Goal: Task Accomplishment & Management: Manage account settings

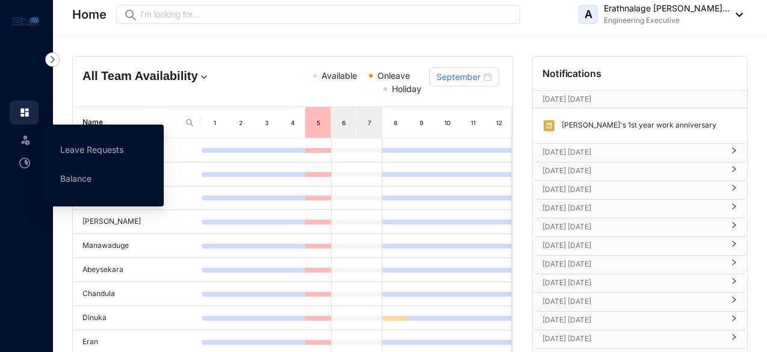
click at [28, 146] on span at bounding box center [25, 139] width 12 height 24
click at [113, 147] on link "Leave Requests" at bounding box center [91, 149] width 63 height 10
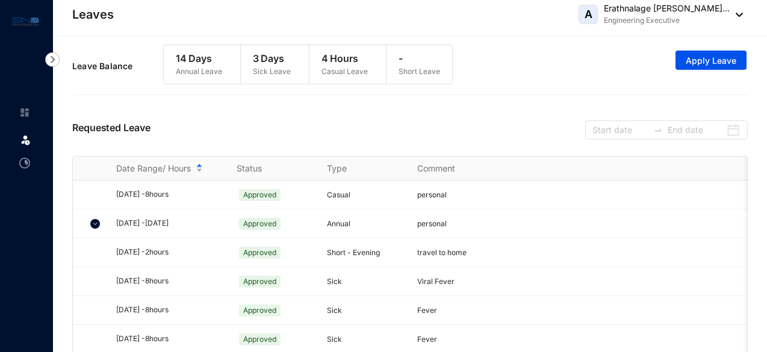
click at [413, 73] on p "Short Leave" at bounding box center [420, 72] width 42 height 12
click at [403, 55] on p "-" at bounding box center [420, 58] width 42 height 14
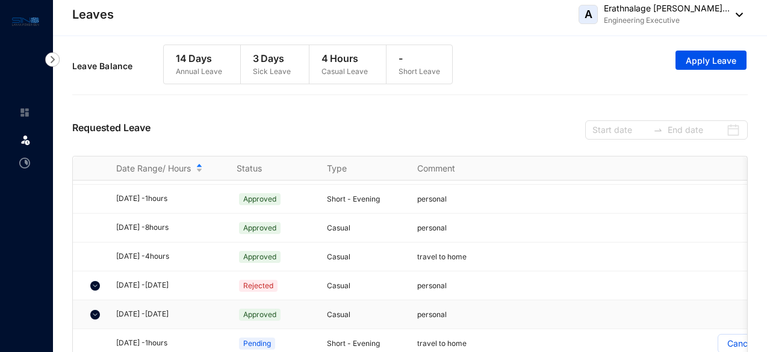
scroll to position [434, 0]
click at [253, 338] on span "Pending" at bounding box center [257, 344] width 36 height 12
click at [341, 338] on p "Short - Evening" at bounding box center [365, 344] width 76 height 12
click at [172, 339] on div "2025/09/19 - 1 hours" at bounding box center [169, 343] width 106 height 11
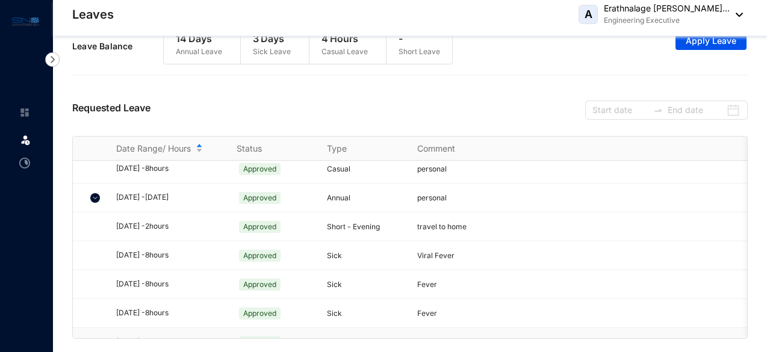
scroll to position [0, 0]
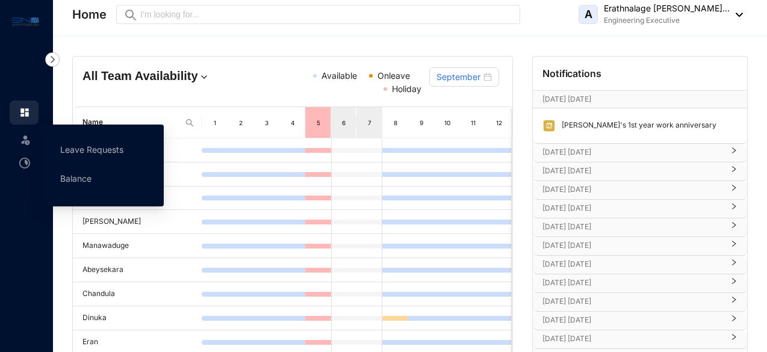
click at [30, 141] on img at bounding box center [25, 140] width 12 height 12
click at [99, 151] on link "Leave Requests" at bounding box center [91, 149] width 63 height 10
